Goal: Transaction & Acquisition: Purchase product/service

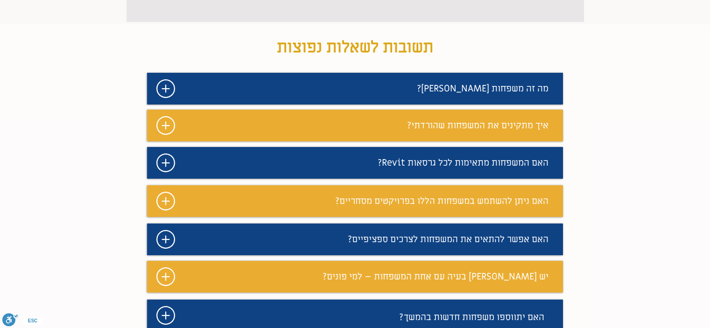
scroll to position [700, 0]
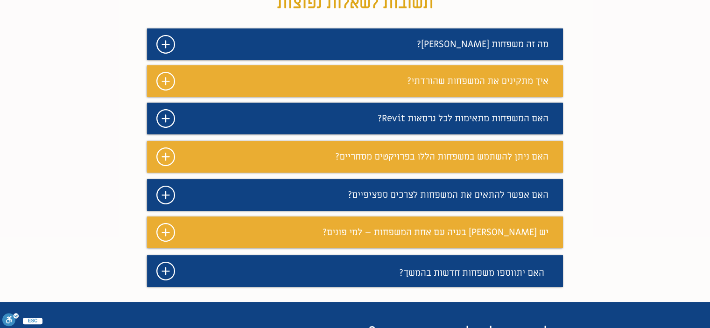
click at [475, 87] on span "איך מתקינים את המשפחות שהורדתי?" at bounding box center [477, 81] width 141 height 12
click at [169, 91] on icon "מצגת" at bounding box center [165, 81] width 19 height 19
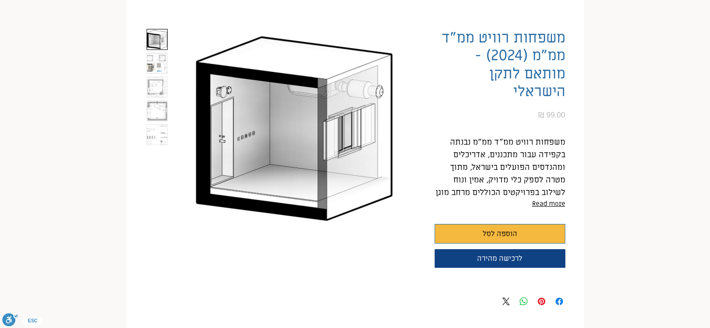
scroll to position [140, 0]
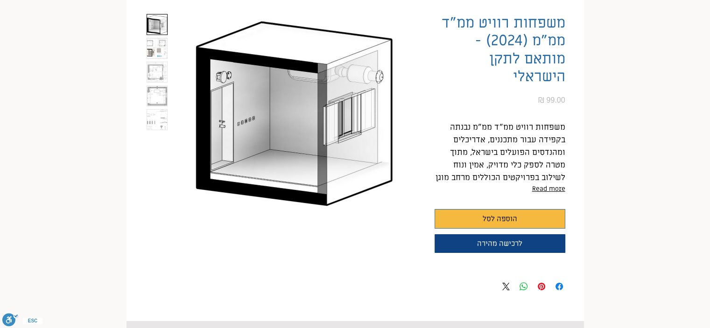
click at [164, 49] on img "2 / 5" at bounding box center [157, 48] width 20 height 20
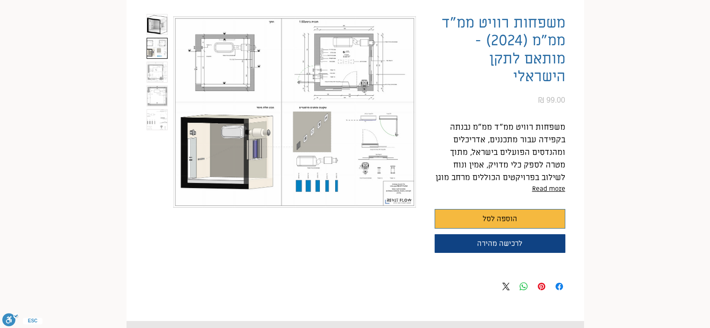
click at [164, 68] on img "3 / 5" at bounding box center [157, 72] width 20 height 20
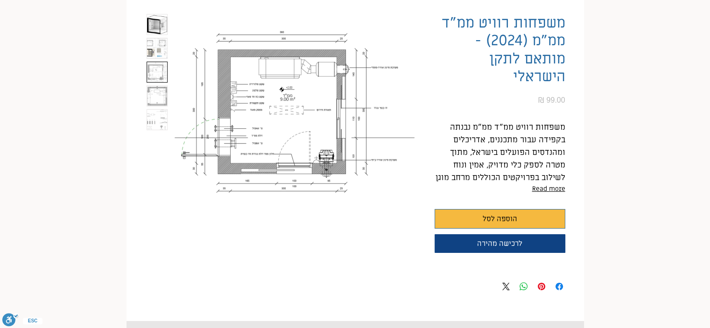
click at [162, 103] on img "4 / 5" at bounding box center [157, 96] width 20 height 20
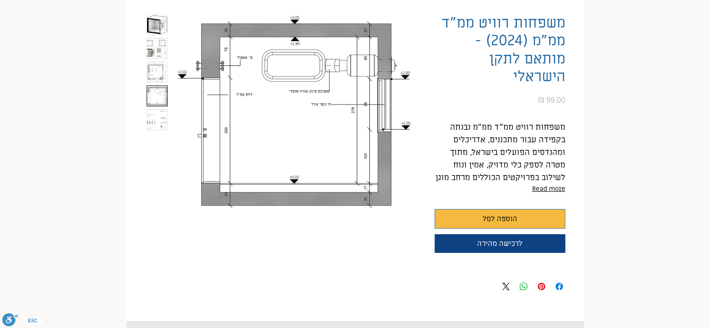
click at [161, 119] on img "5 / 5" at bounding box center [157, 120] width 20 height 20
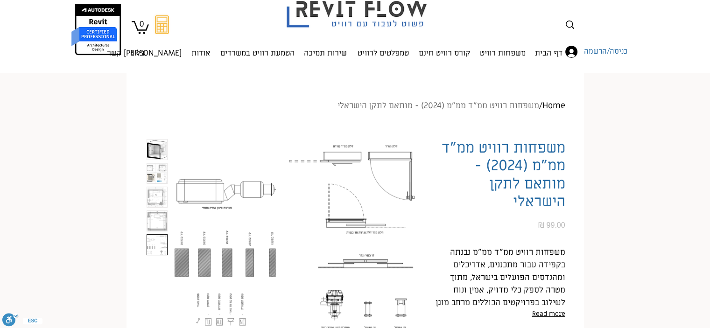
scroll to position [0, 0]
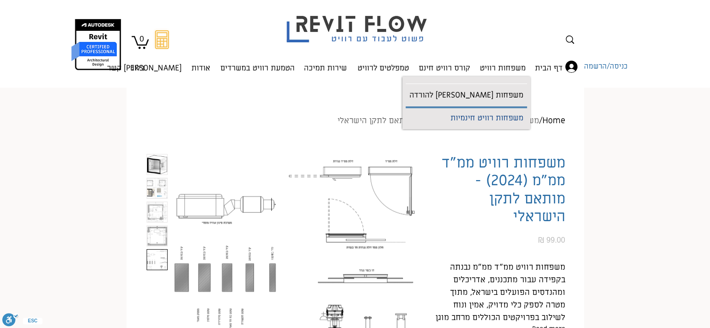
click at [499, 116] on p "משפחות רוויט חינמיות" at bounding box center [487, 118] width 80 height 21
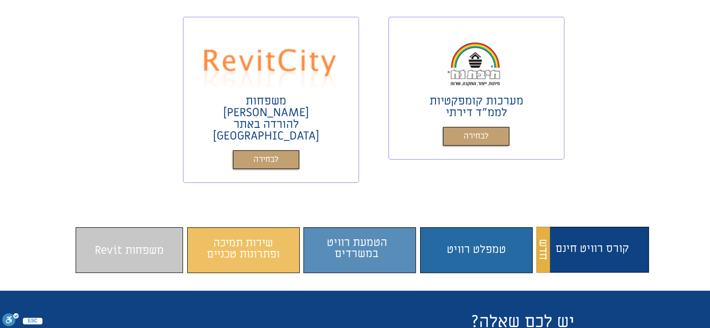
scroll to position [607, 0]
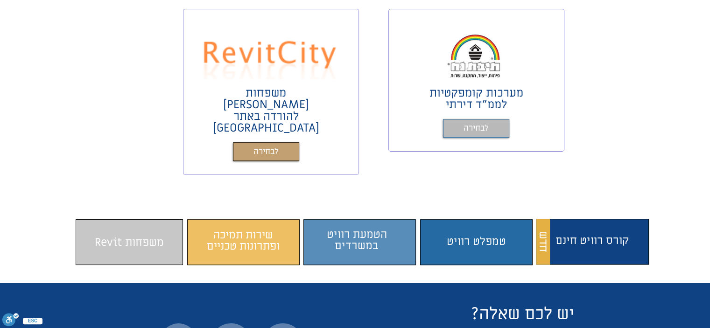
click at [498, 123] on link "לבחירה" at bounding box center [476, 128] width 66 height 19
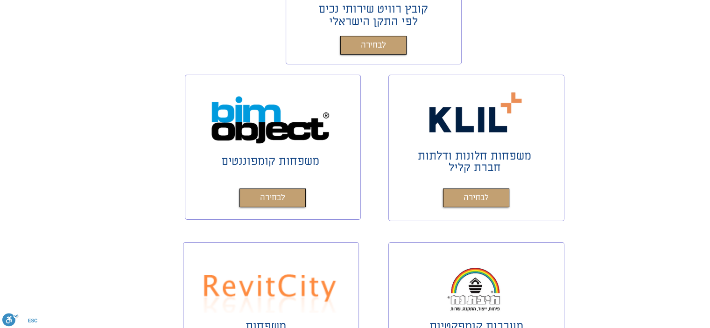
scroll to position [187, 0]
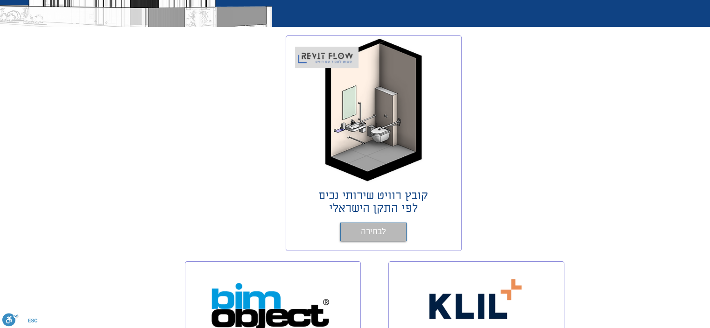
click at [384, 230] on span "לבחירה" at bounding box center [373, 233] width 25 height 14
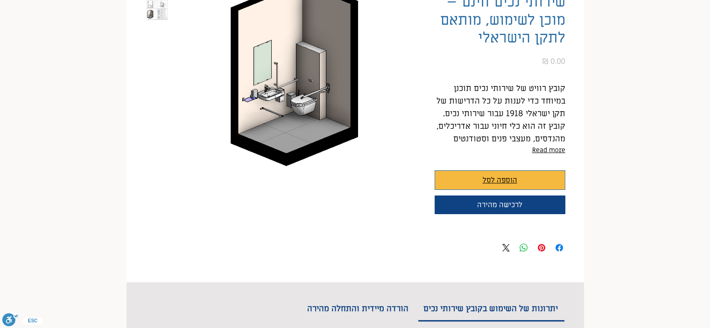
scroll to position [187, 0]
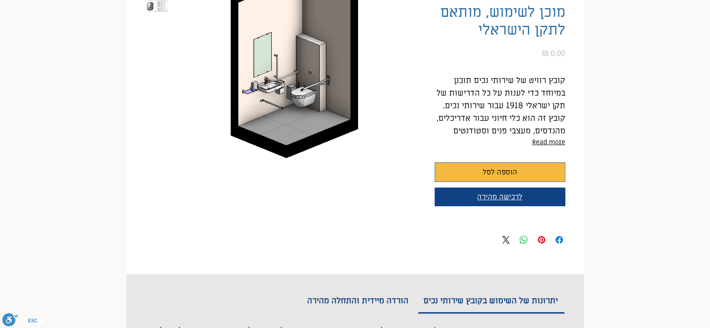
click at [502, 195] on span "לרכישה מהירה" at bounding box center [499, 196] width 45 height 9
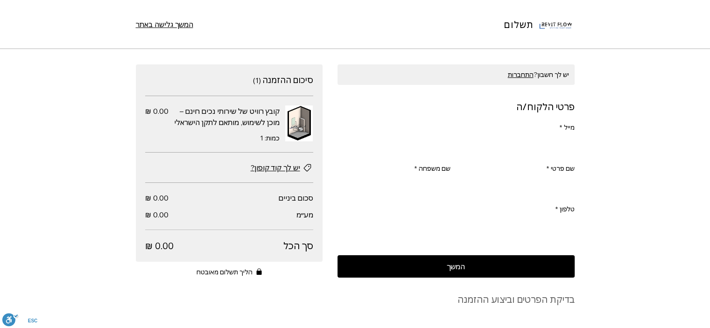
click at [461, 148] on input "מייל *" at bounding box center [459, 145] width 232 height 19
click at [461, 148] on input "ךן" at bounding box center [459, 145] width 232 height 19
click at [389, 148] on input "ךן" at bounding box center [459, 145] width 232 height 19
type input "ך"
type input "[EMAIL_ADDRESS][DOMAIN_NAME]"
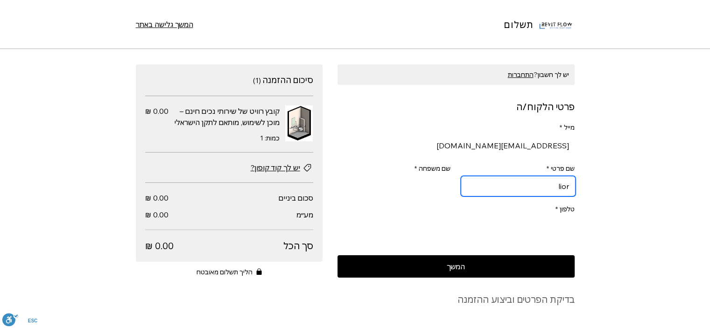
type input "lior"
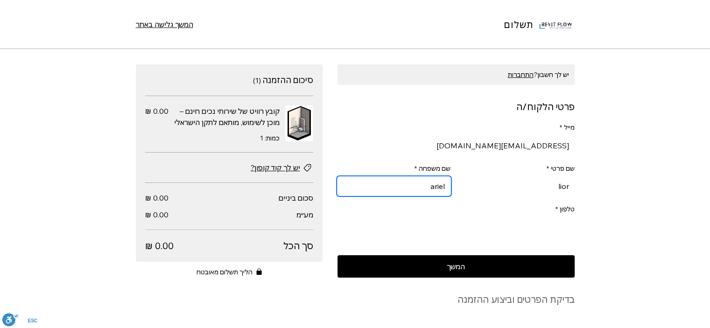
type input "ariel"
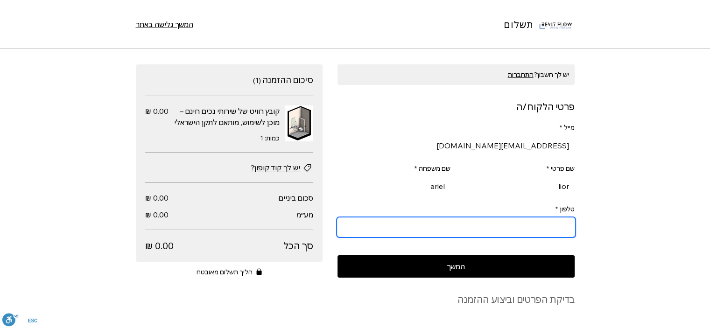
click at [497, 223] on input "טלפון *" at bounding box center [459, 227] width 232 height 19
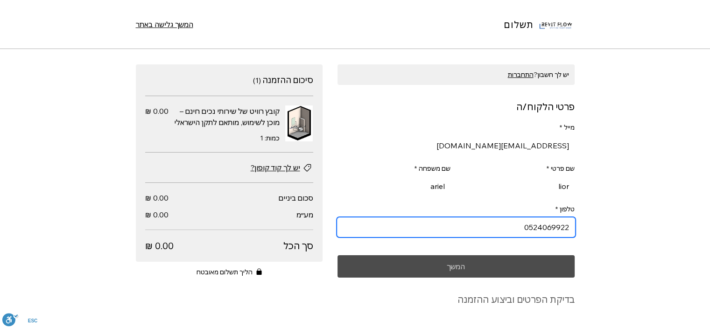
type input "0524069922"
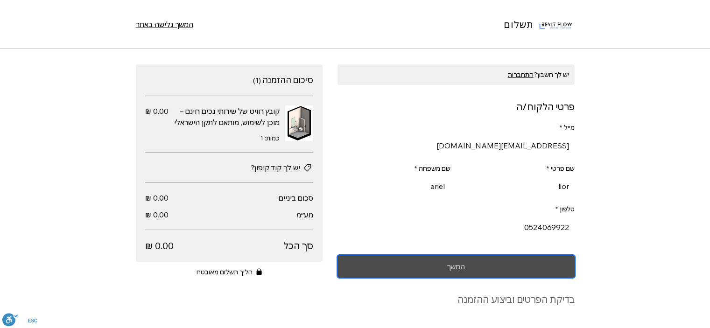
click at [480, 261] on button "המשך" at bounding box center [456, 266] width 237 height 22
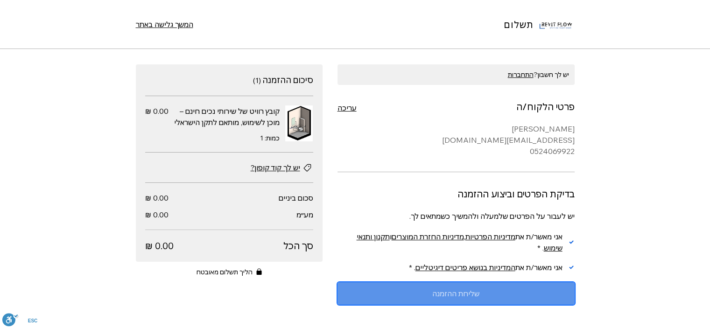
click at [450, 292] on span "שליחת ההזמנה" at bounding box center [455, 293] width 47 height 7
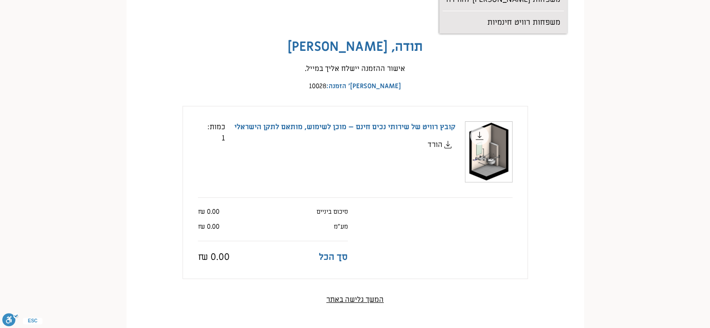
scroll to position [93, 0]
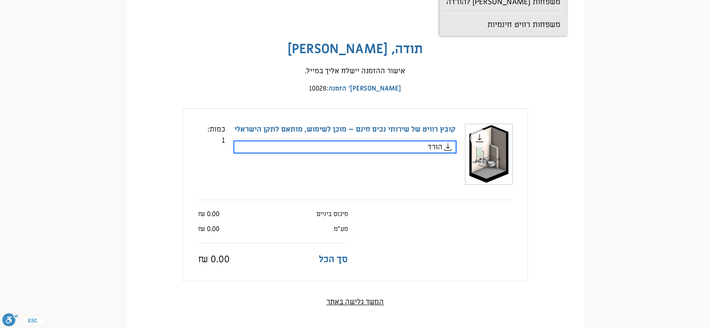
click at [445, 146] on icon "main content" at bounding box center [448, 146] width 11 height 11
